Goal: Information Seeking & Learning: Check status

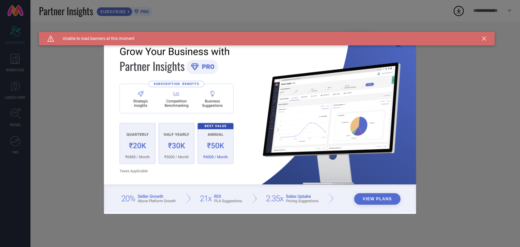
type input "All"
click at [483, 40] on icon at bounding box center [484, 39] width 4 height 4
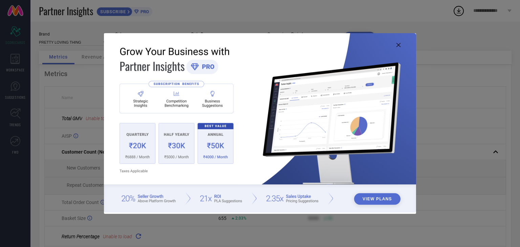
click at [399, 44] on icon at bounding box center [399, 45] width 4 height 4
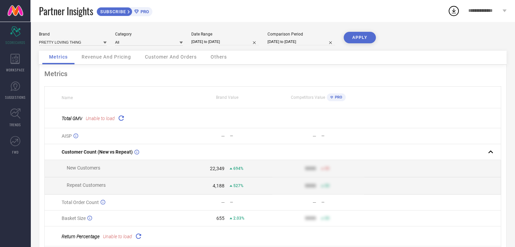
click at [122, 119] on icon at bounding box center [121, 118] width 8 height 8
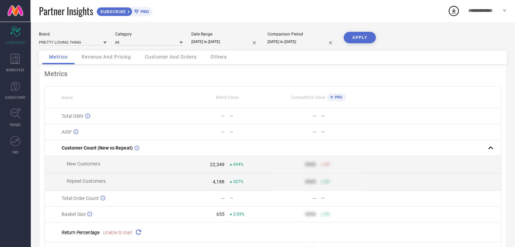
scroll to position [41, 0]
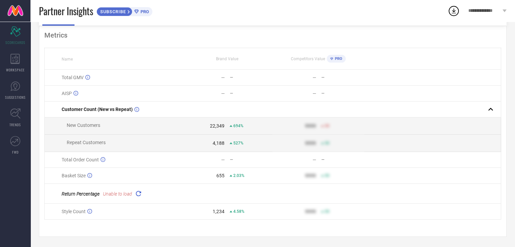
click at [139, 193] on icon at bounding box center [139, 194] width 8 height 8
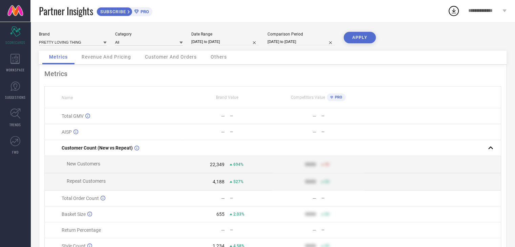
scroll to position [37, 0]
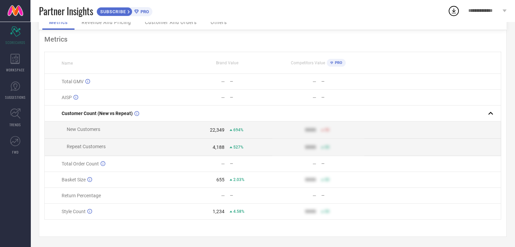
click at [225, 197] on div "—" at bounding box center [223, 195] width 4 height 5
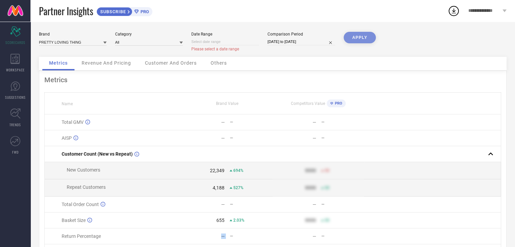
select select "9"
select select "2025"
select select "10"
select select "2025"
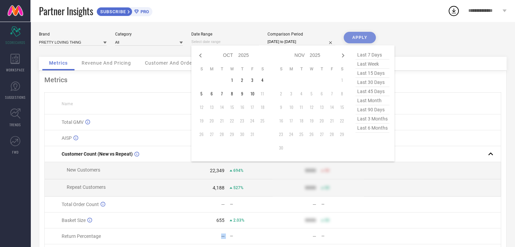
click at [213, 40] on input at bounding box center [225, 41] width 68 height 7
click at [199, 56] on icon at bounding box center [200, 55] width 8 height 8
select select "8"
select select "2025"
select select "9"
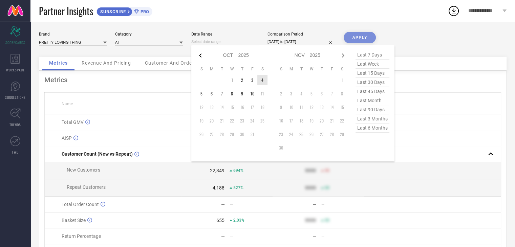
select select "2025"
click at [213, 79] on td "1" at bounding box center [212, 80] width 10 height 10
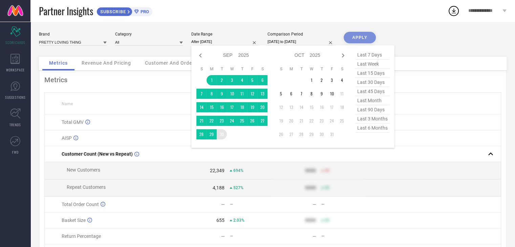
type input "[DATE] to [DATE]"
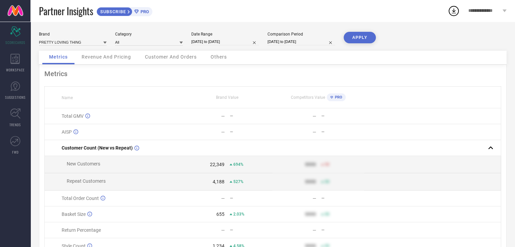
click at [361, 37] on button "APPLY" at bounding box center [360, 38] width 32 height 12
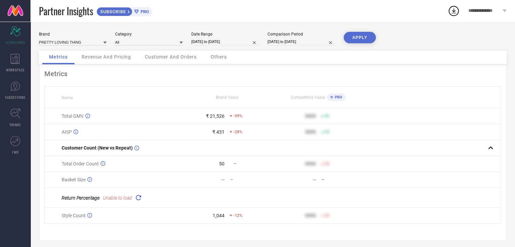
scroll to position [6, 0]
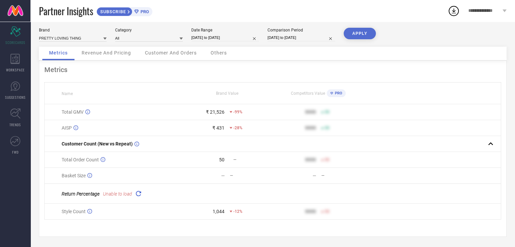
click at [137, 191] on icon at bounding box center [139, 194] width 8 height 8
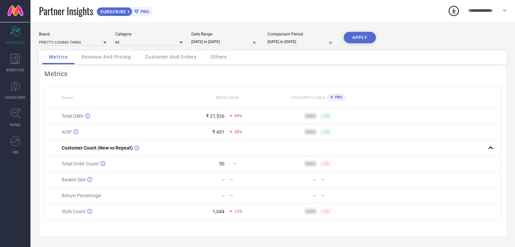
scroll to position [0, 0]
click at [101, 60] on div "Revenue And Pricing" at bounding box center [106, 58] width 63 height 14
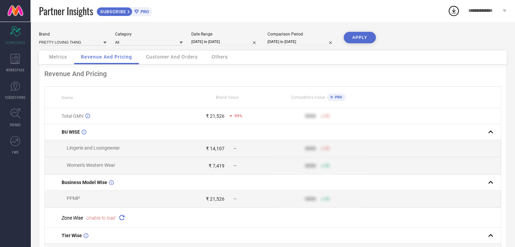
click at [56, 59] on span "Metrics" at bounding box center [58, 56] width 18 height 5
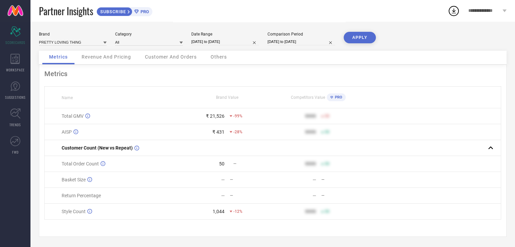
scroll to position [2, 0]
click at [171, 175] on td "Basket Size" at bounding box center [113, 180] width 137 height 16
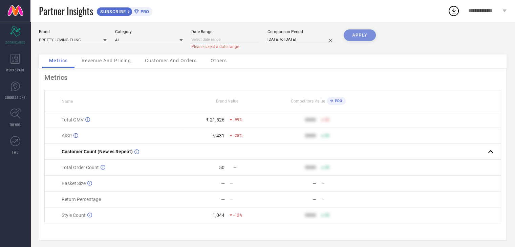
click at [212, 41] on input at bounding box center [225, 39] width 68 height 7
select select "9"
select select "2025"
select select "10"
select select "2025"
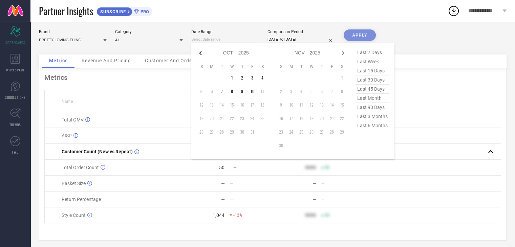
click at [199, 52] on icon at bounding box center [200, 53] width 8 height 8
select select "8"
select select "2025"
select select "9"
select select "2025"
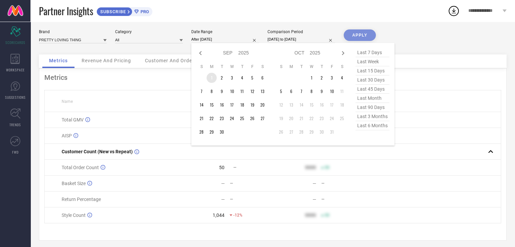
click at [211, 78] on td "1" at bounding box center [212, 78] width 10 height 10
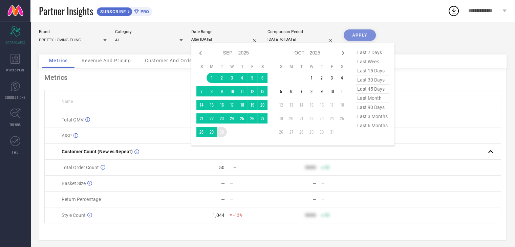
type input "[DATE] to [DATE]"
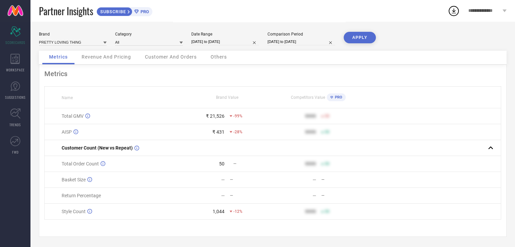
click at [359, 35] on button "APPLY" at bounding box center [360, 38] width 32 height 12
click at [89, 43] on input at bounding box center [73, 42] width 68 height 7
click at [105, 43] on icon at bounding box center [104, 43] width 3 height 2
click at [99, 49] on div "PRETTY LOVING THING" at bounding box center [73, 52] width 68 height 12
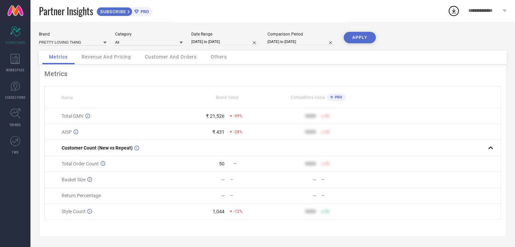
click at [103, 42] on icon at bounding box center [104, 42] width 3 height 3
click at [83, 50] on span "PRETTY LOVING THING" at bounding box center [63, 51] width 43 height 5
select select "8"
select select "2025"
select select "9"
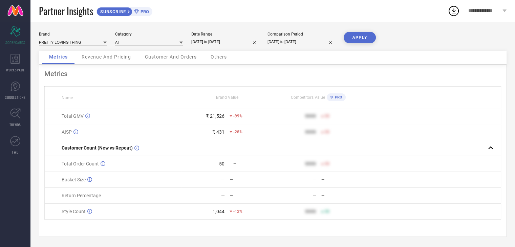
select select "2025"
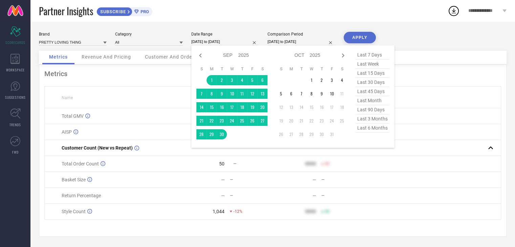
click at [235, 42] on input "[DATE] to [DATE]" at bounding box center [225, 41] width 68 height 7
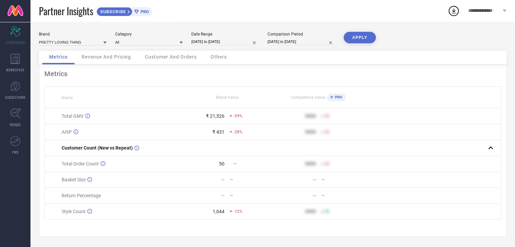
click at [157, 80] on div "Metrics Name Brand Value Competitors Value PRO Total GMV ₹ 21,526 -99% 9999 50 …" at bounding box center [273, 151] width 468 height 172
click at [96, 40] on input at bounding box center [73, 42] width 68 height 7
click at [106, 43] on icon at bounding box center [104, 42] width 3 height 3
click at [66, 53] on span "PRETTY LOVING THING" at bounding box center [63, 51] width 43 height 5
click at [101, 57] on span "Revenue And Pricing" at bounding box center [106, 56] width 49 height 5
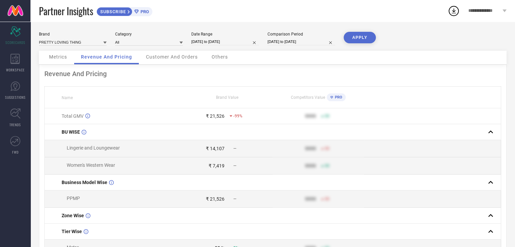
click at [356, 72] on div "Revenue And Pricing" at bounding box center [272, 74] width 457 height 8
click at [61, 60] on div "Metrics" at bounding box center [58, 58] width 32 height 14
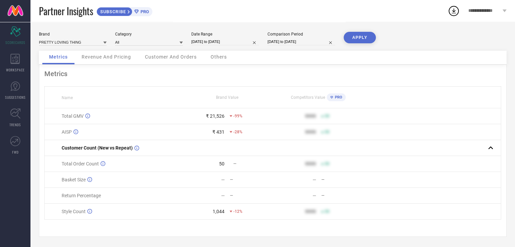
click at [192, 77] on div "Metrics" at bounding box center [272, 74] width 457 height 8
click at [270, 59] on div "Metrics Revenue And Pricing Customer And Orders Others" at bounding box center [273, 58] width 468 height 14
click at [257, 65] on div "Metrics Revenue And Pricing Customer And Orders Others" at bounding box center [273, 58] width 468 height 14
click at [269, 61] on div "Metrics Revenue And Pricing Customer And Orders Others" at bounding box center [273, 58] width 468 height 14
click at [262, 61] on div "Metrics Revenue And Pricing Customer And Orders Others" at bounding box center [273, 58] width 468 height 14
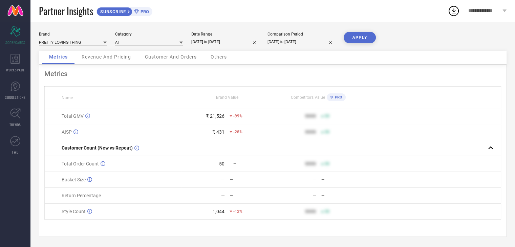
click at [261, 61] on div "Metrics Revenue And Pricing Customer And Orders Others" at bounding box center [273, 58] width 468 height 14
click at [272, 60] on div "Metrics Revenue And Pricing Customer And Orders Others" at bounding box center [273, 58] width 468 height 14
click at [266, 59] on div "Metrics Revenue And Pricing Customer And Orders Others" at bounding box center [273, 58] width 468 height 14
click at [102, 56] on span "Revenue And Pricing" at bounding box center [106, 56] width 49 height 5
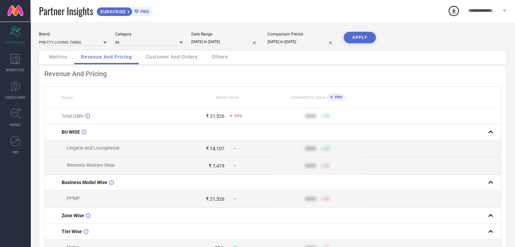
click at [58, 57] on span "Metrics" at bounding box center [58, 56] width 18 height 5
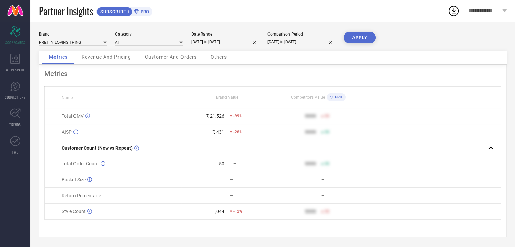
click at [180, 83] on div "Metrics Name Brand Value Competitors Value PRO Total GMV ₹ 21,526 -99% 9999 50 …" at bounding box center [273, 151] width 468 height 172
click at [87, 37] on div "Brand PRETTY LOVING THING" at bounding box center [73, 39] width 68 height 14
click at [87, 44] on input at bounding box center [73, 42] width 68 height 7
click at [103, 44] on input at bounding box center [73, 42] width 68 height 7
click at [182, 79] on div "Metrics Name Brand Value Competitors Value PRO Total GMV ₹ 21,526 -99% 9999 50 …" at bounding box center [273, 151] width 468 height 172
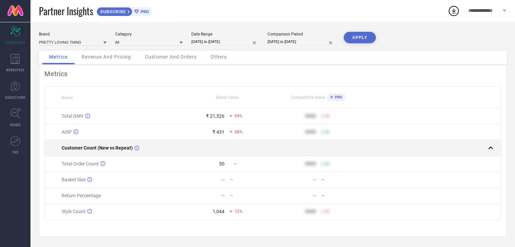
scroll to position [2, 0]
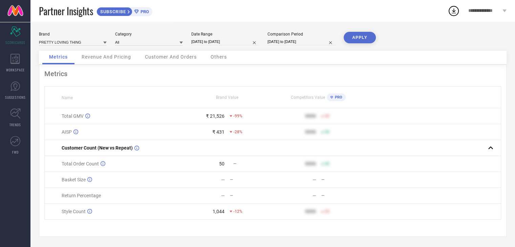
click at [183, 77] on div "Metrics Name Brand Value Competitors Value PRO Total GMV ₹ 21,526 -99% 9999 50 …" at bounding box center [273, 151] width 468 height 172
click at [169, 82] on div "Metrics Name Brand Value Competitors Value PRO Total GMV ₹ 21,526 -99% 9999 50 …" at bounding box center [273, 151] width 468 height 172
